Goal: Information Seeking & Learning: Find specific page/section

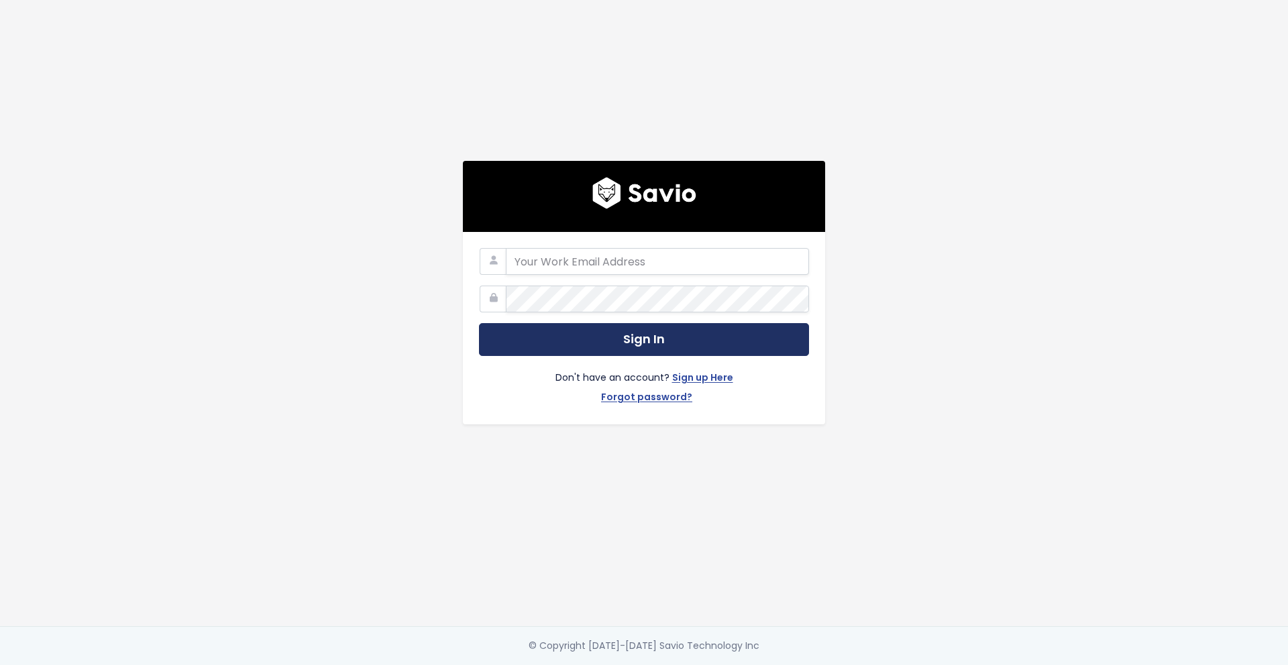
type input "alisa.shevela@tradifyhq.com"
click at [604, 338] on button "Sign In" at bounding box center [644, 339] width 330 height 33
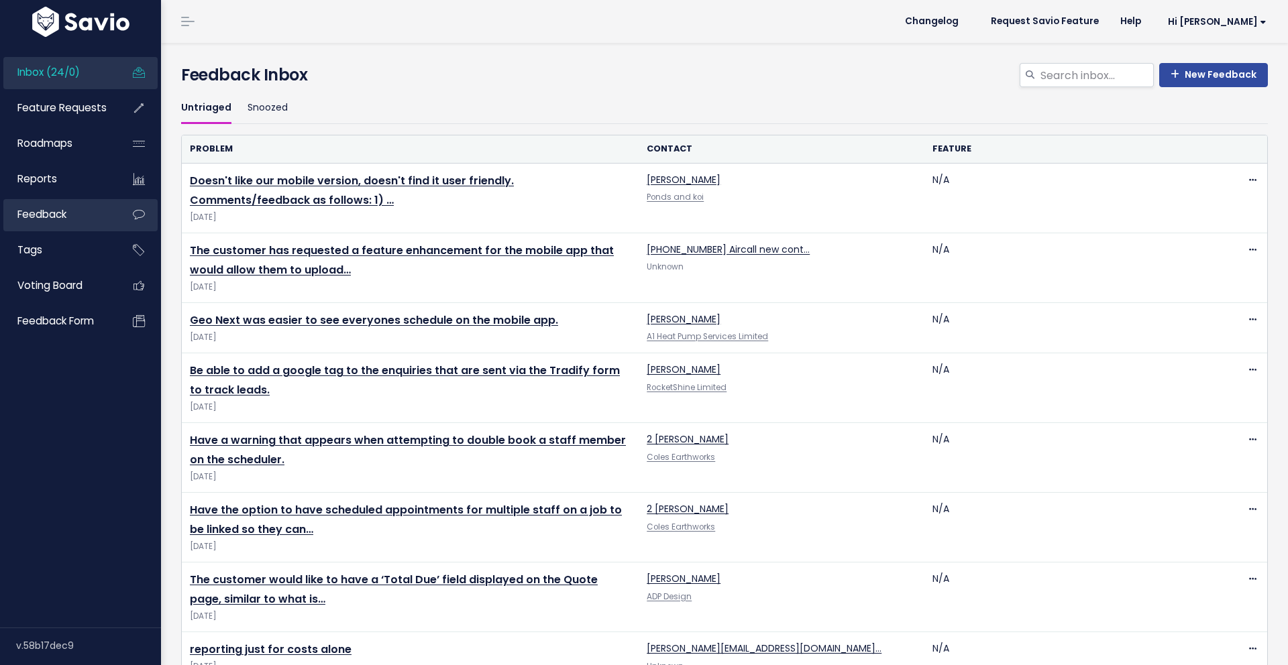
click at [64, 208] on span "Feedback" at bounding box center [41, 214] width 49 height 14
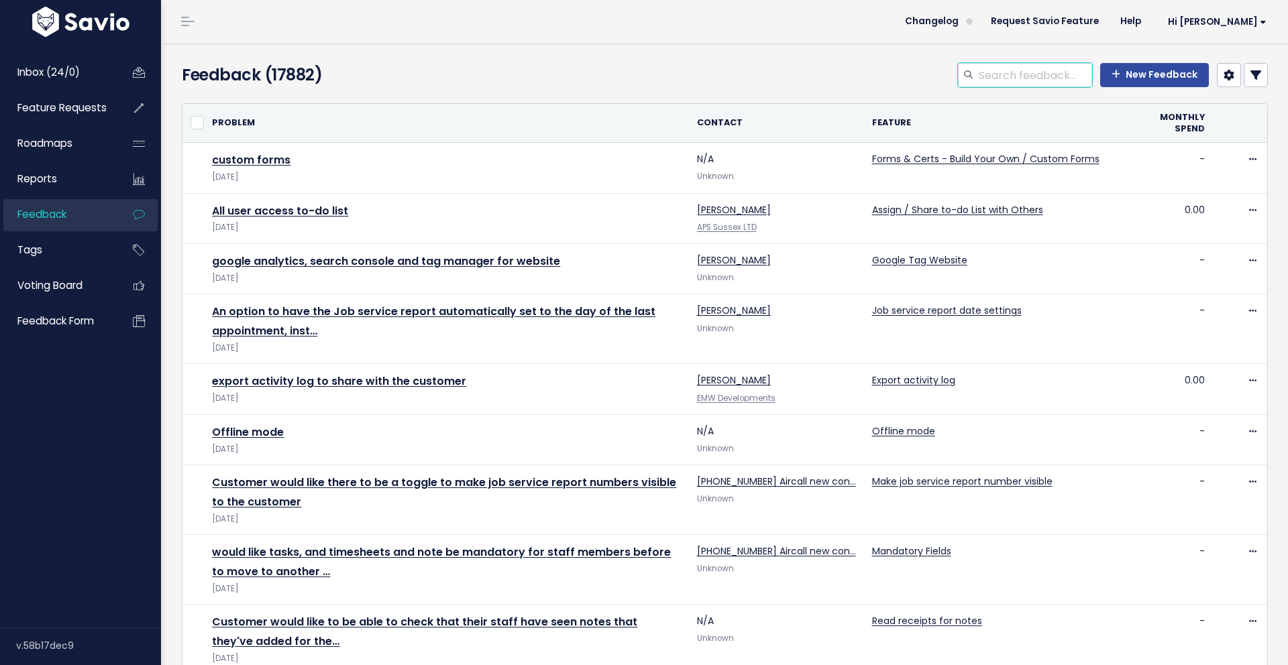
click at [1032, 72] on input "search" at bounding box center [1034, 75] width 115 height 24
type input "thumbnail"
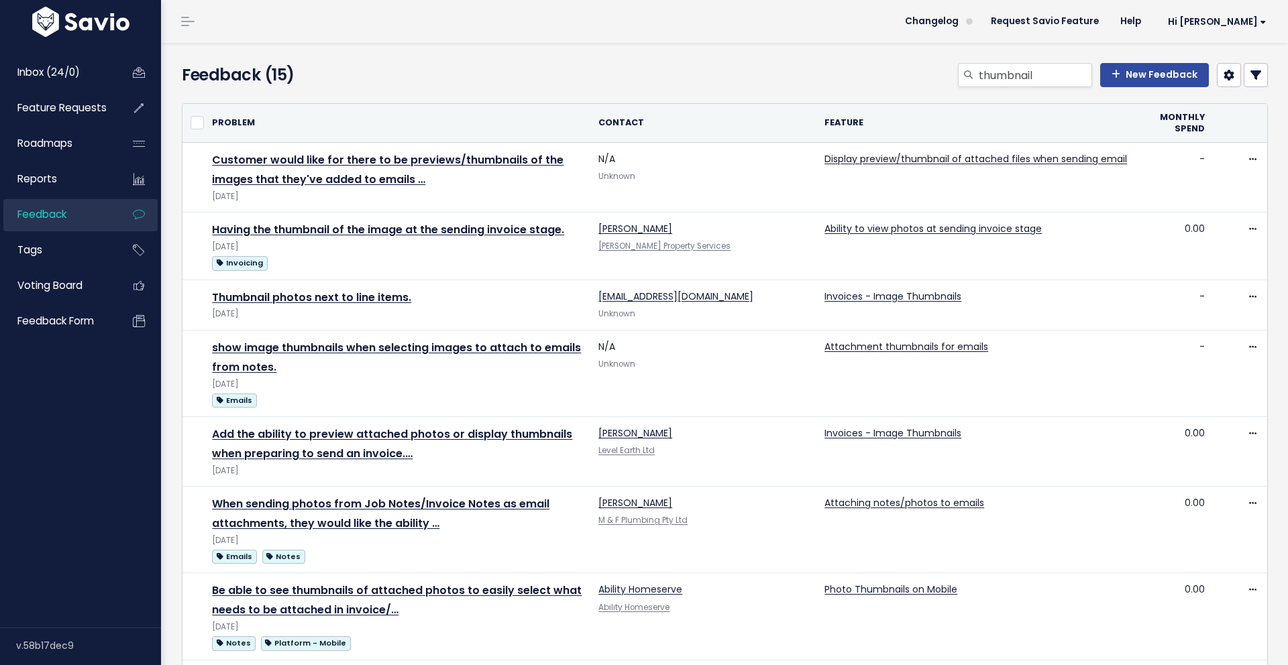
scroll to position [227, 0]
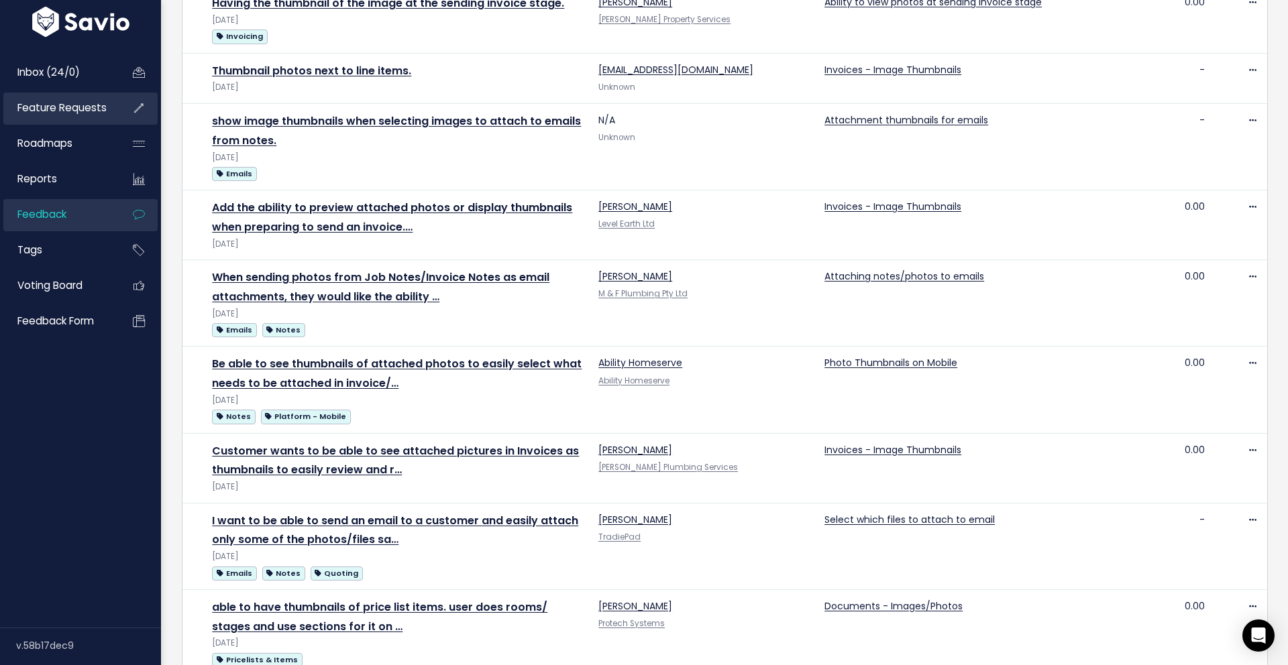
click at [72, 114] on span "Feature Requests" at bounding box center [61, 108] width 89 height 14
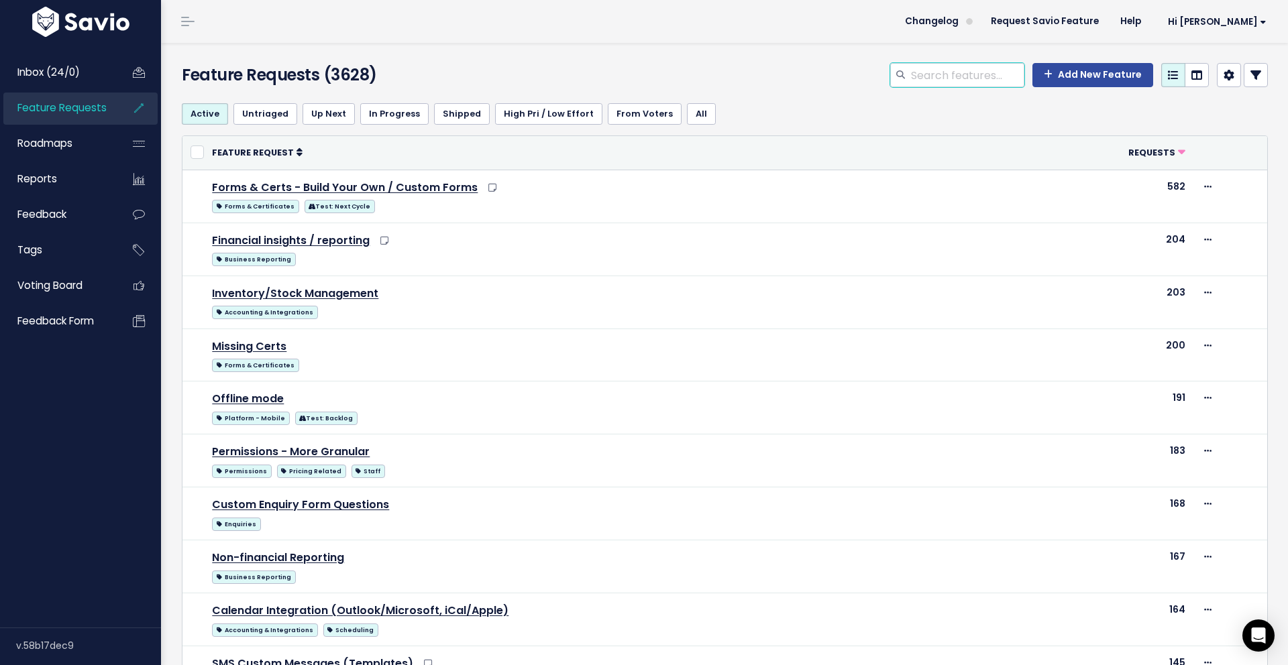
click at [972, 71] on input "search" at bounding box center [966, 75] width 115 height 24
type input "thumbnail"
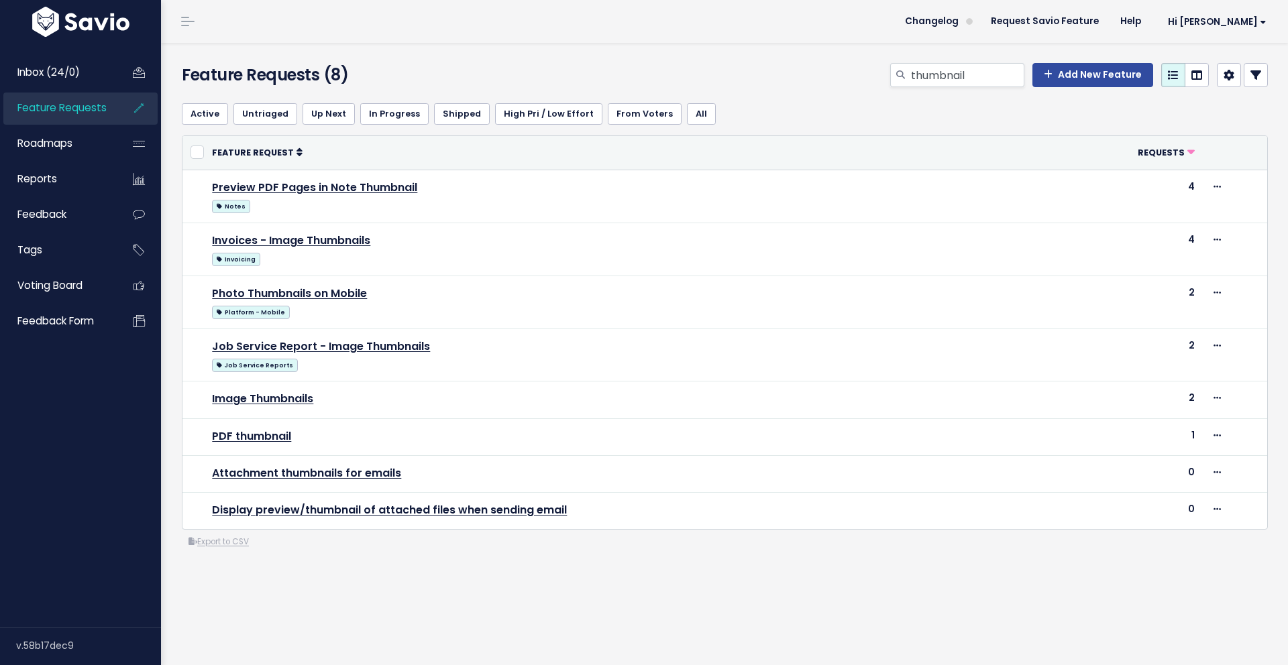
click at [508, 44] on div "Feature Requests (8) thumbnail Add New Feature" at bounding box center [722, 68] width 1123 height 50
click at [928, 70] on input "thumbnail" at bounding box center [966, 75] width 115 height 24
type input "photo preview"
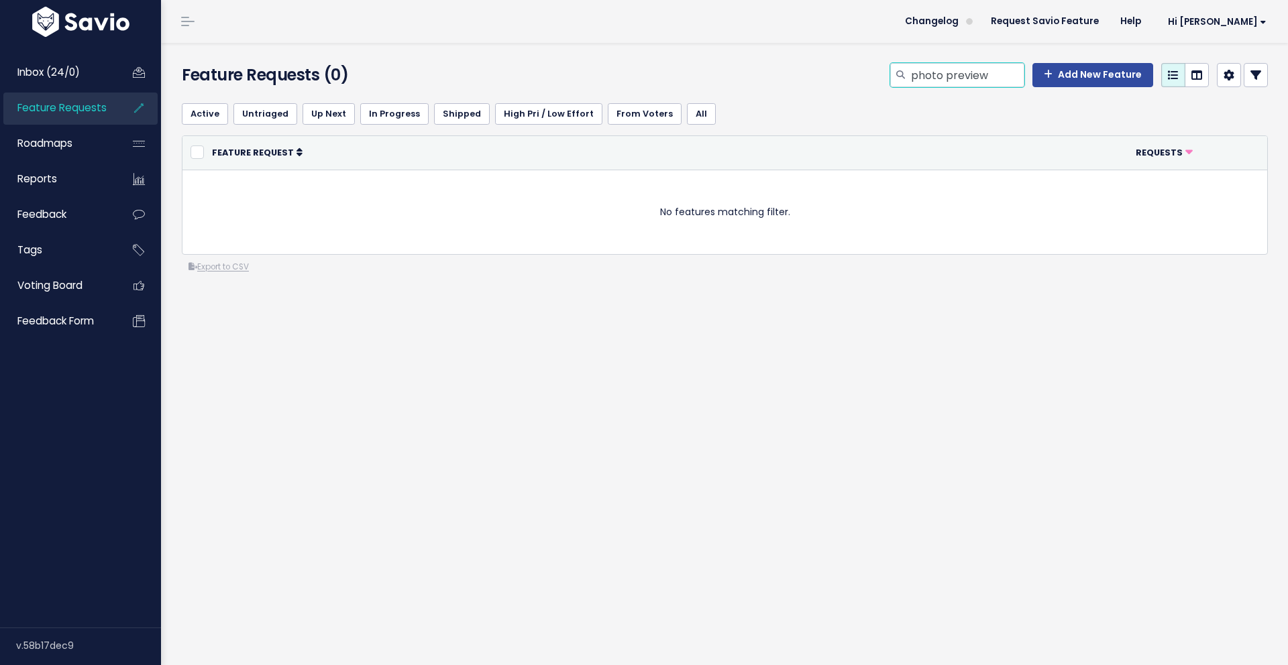
click at [961, 78] on input "photo preview" at bounding box center [966, 75] width 115 height 24
click at [943, 75] on input "photo preview" at bounding box center [966, 75] width 115 height 24
drag, startPoint x: 936, startPoint y: 76, endPoint x: 866, endPoint y: 76, distance: 69.8
click at [866, 76] on div "photo preview Add New Feature" at bounding box center [910, 78] width 738 height 30
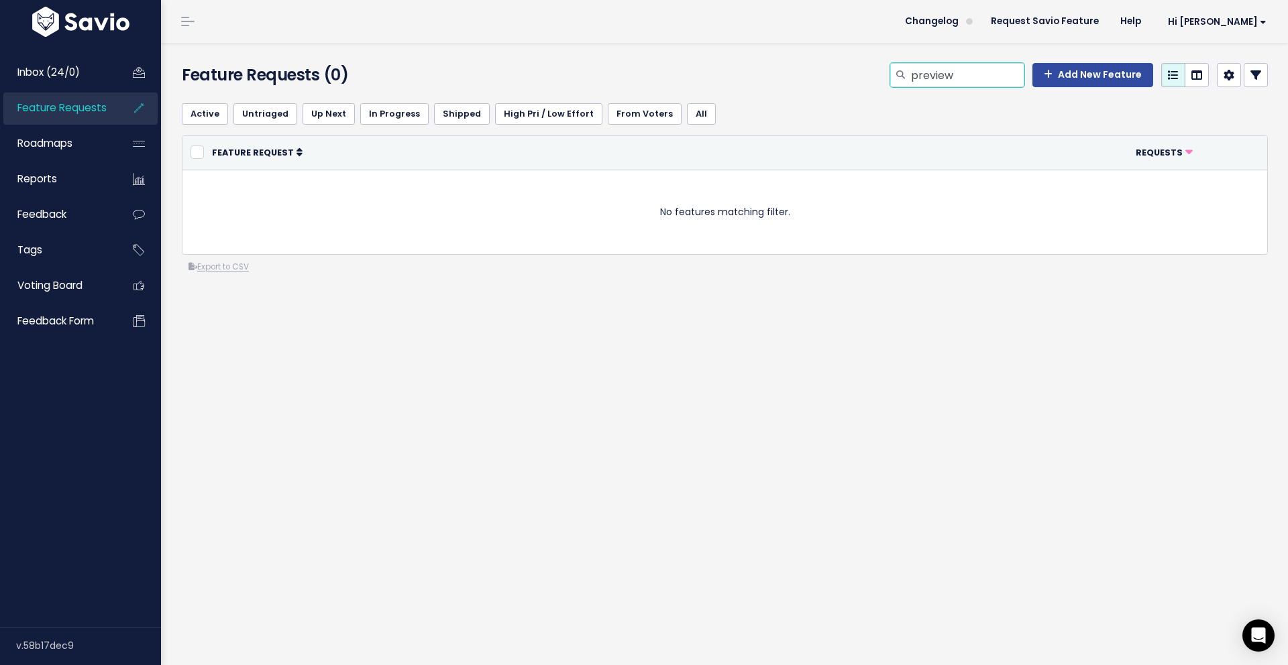
type input "preview"
